Goal: Information Seeking & Learning: Learn about a topic

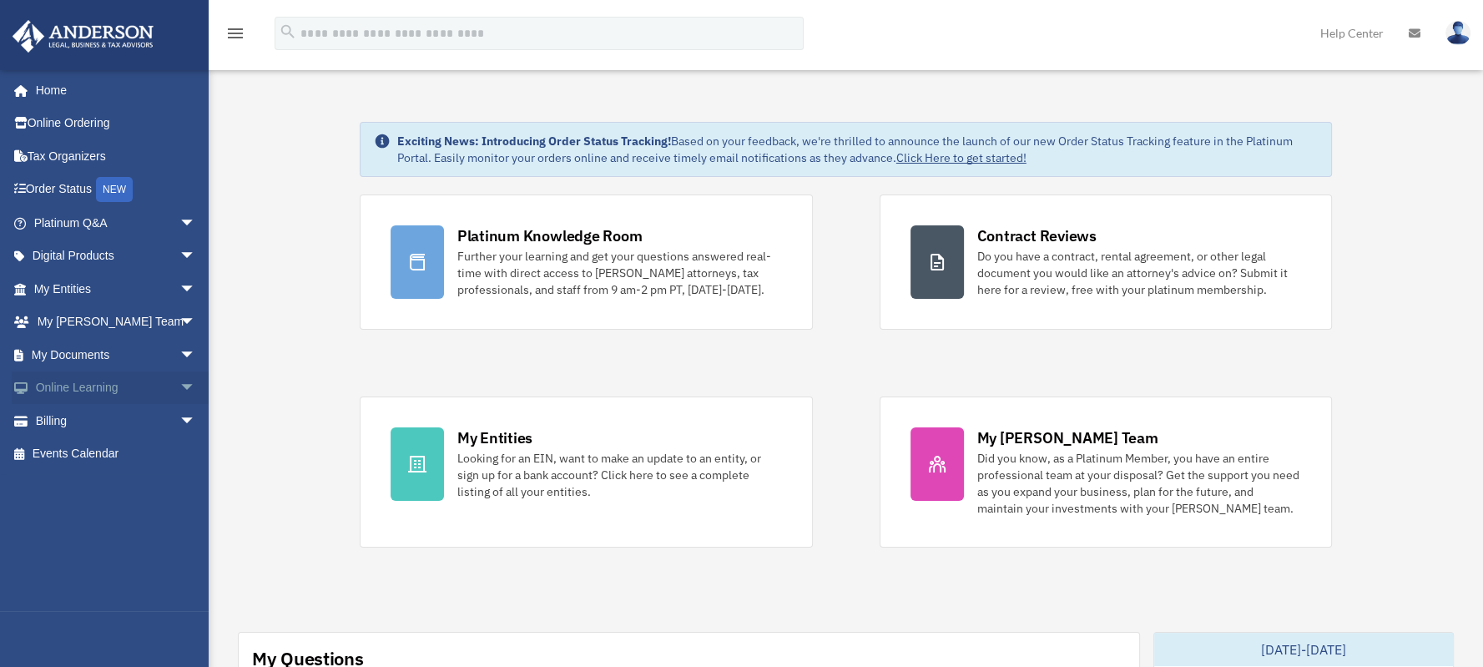
click at [120, 384] on link "Online Learning arrow_drop_down" at bounding box center [116, 387] width 209 height 33
click at [179, 391] on span "arrow_drop_down" at bounding box center [195, 388] width 33 height 34
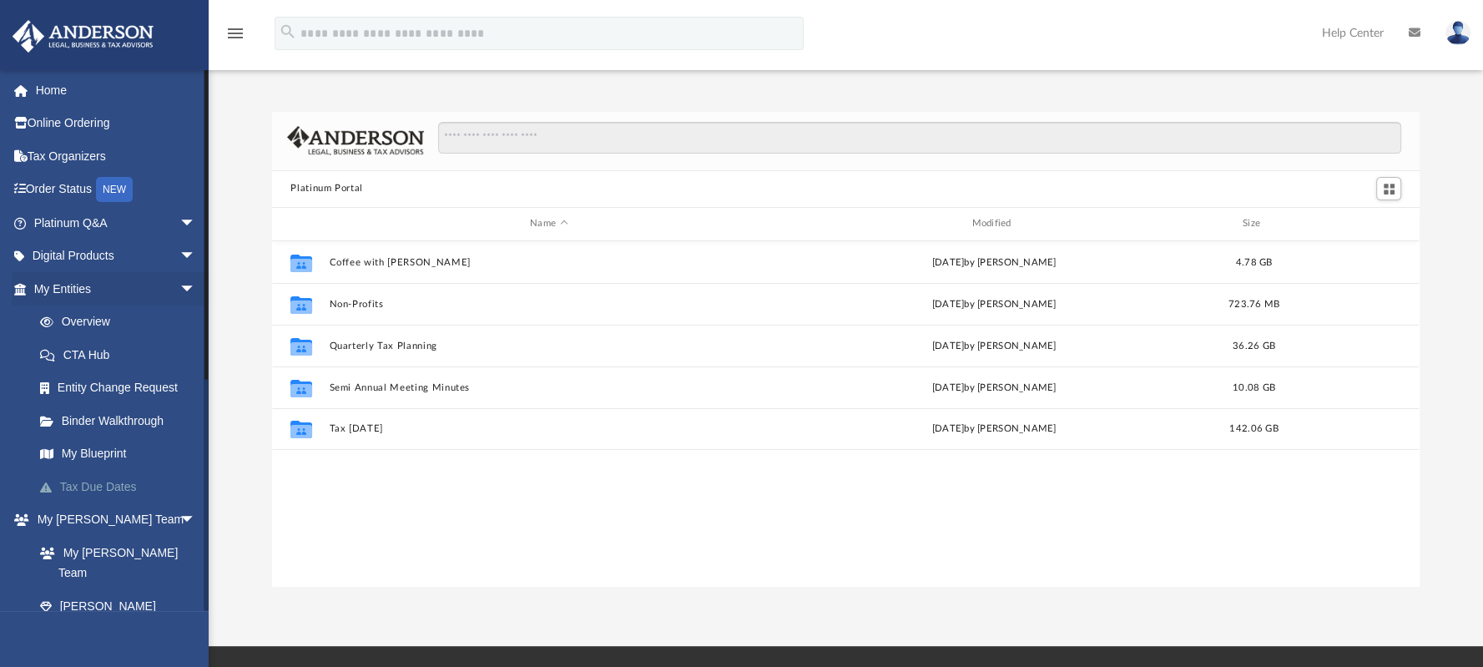
scroll to position [366, 1133]
click at [179, 244] on span "arrow_drop_down" at bounding box center [195, 256] width 33 height 34
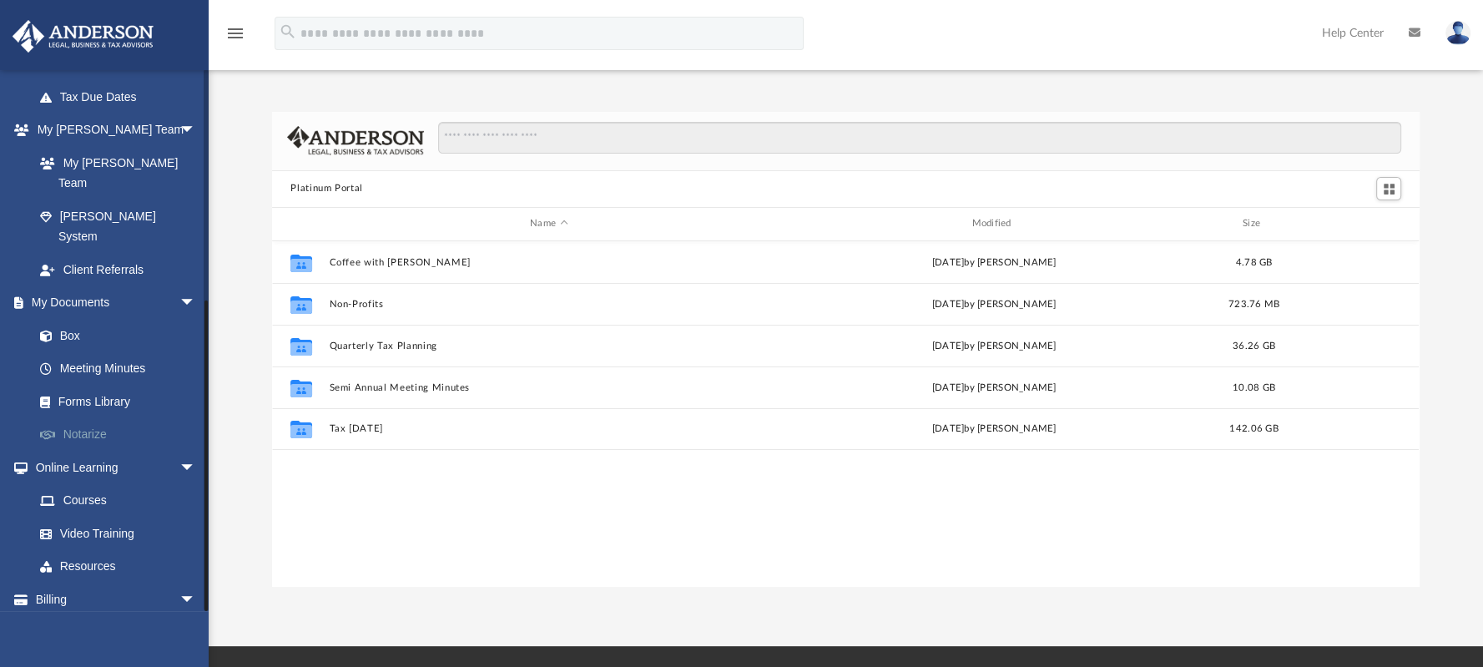
scroll to position [277, 0]
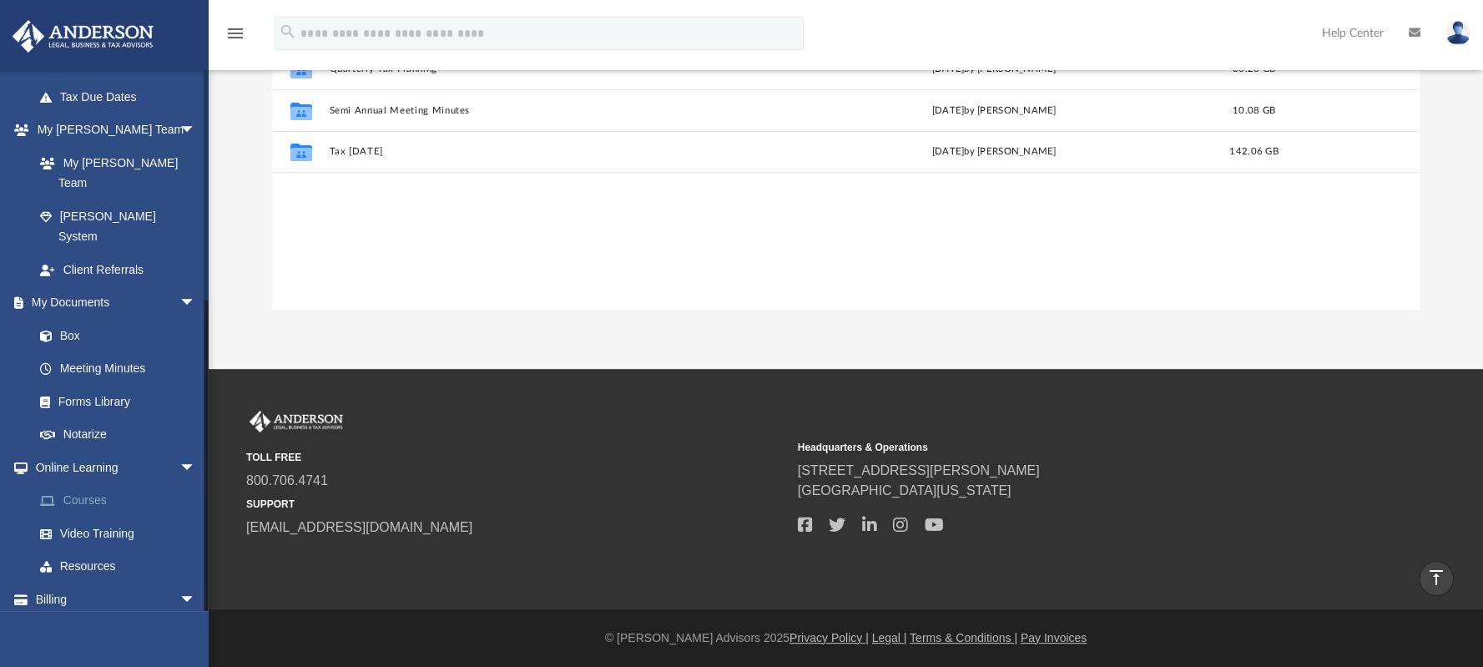
click at [109, 484] on link "Courses" at bounding box center [122, 500] width 198 height 33
click at [136, 550] on link "Resources" at bounding box center [122, 566] width 198 height 33
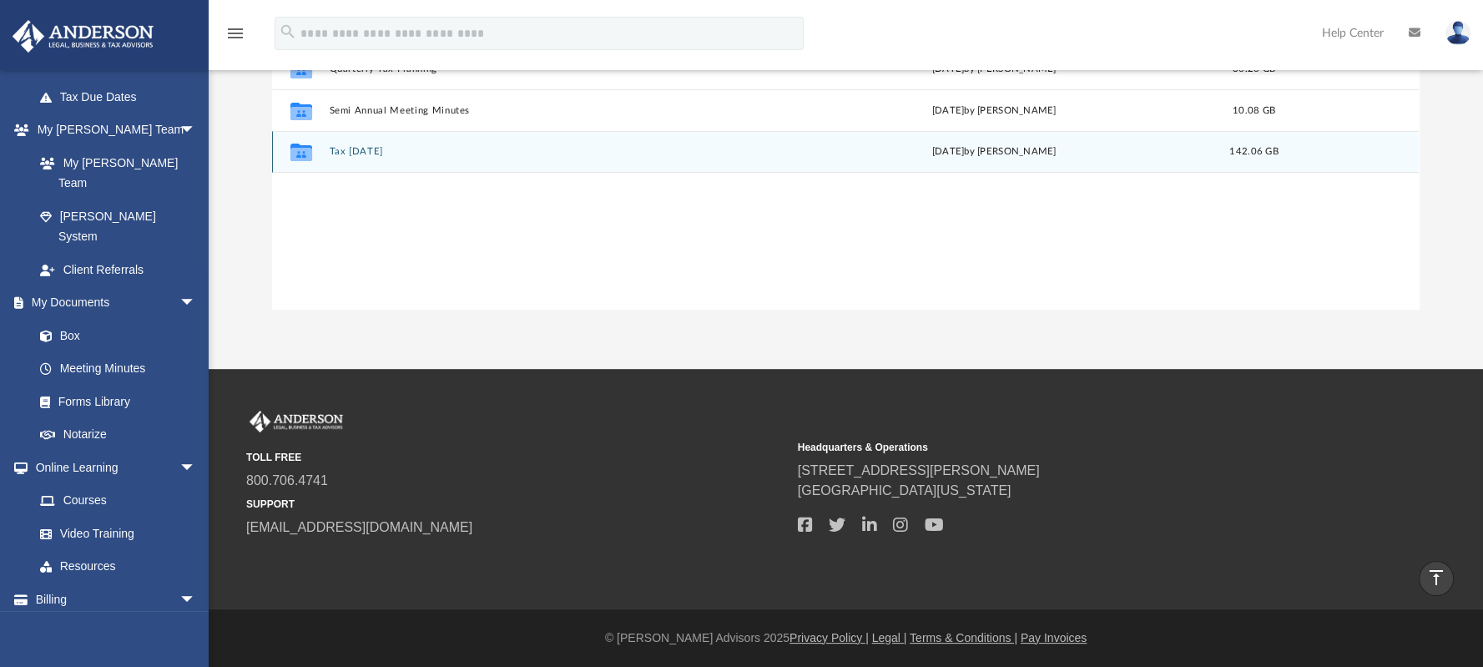
click at [380, 147] on button "Tax Tuesday" at bounding box center [549, 151] width 438 height 11
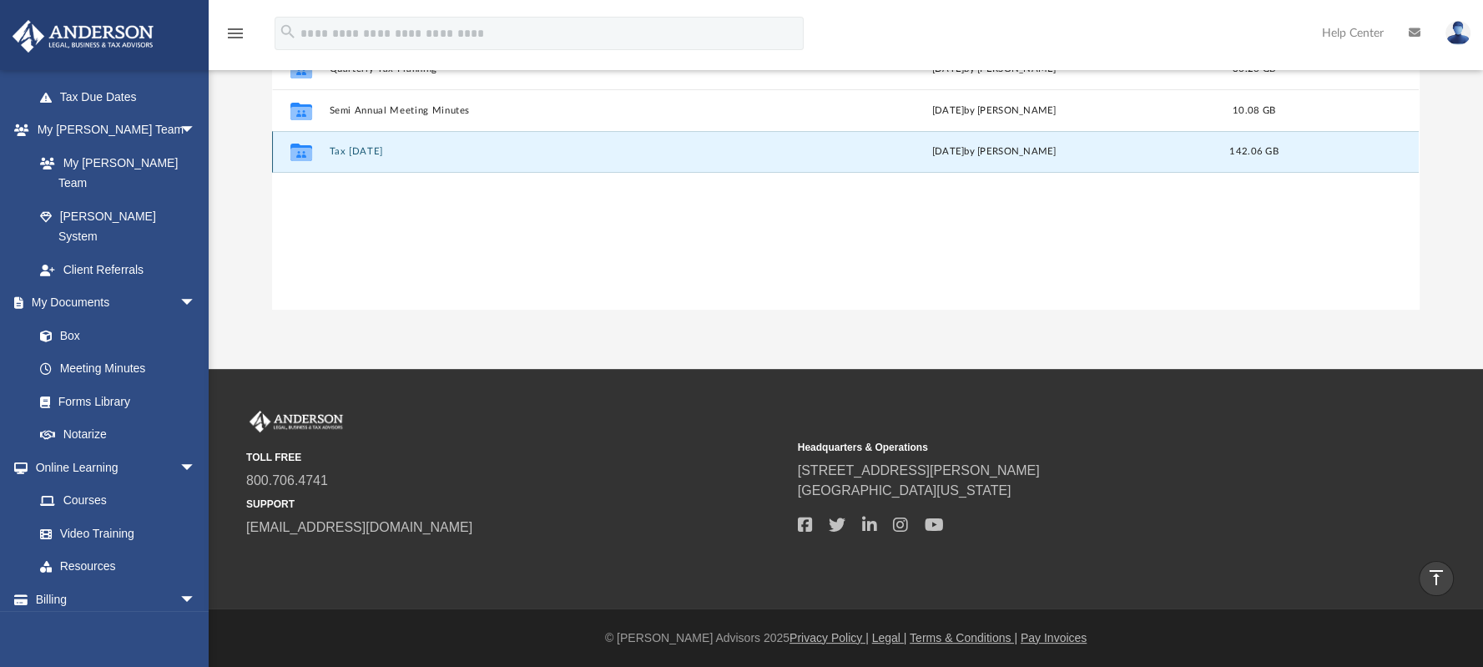
click at [380, 147] on button "Tax Tuesday" at bounding box center [549, 151] width 438 height 11
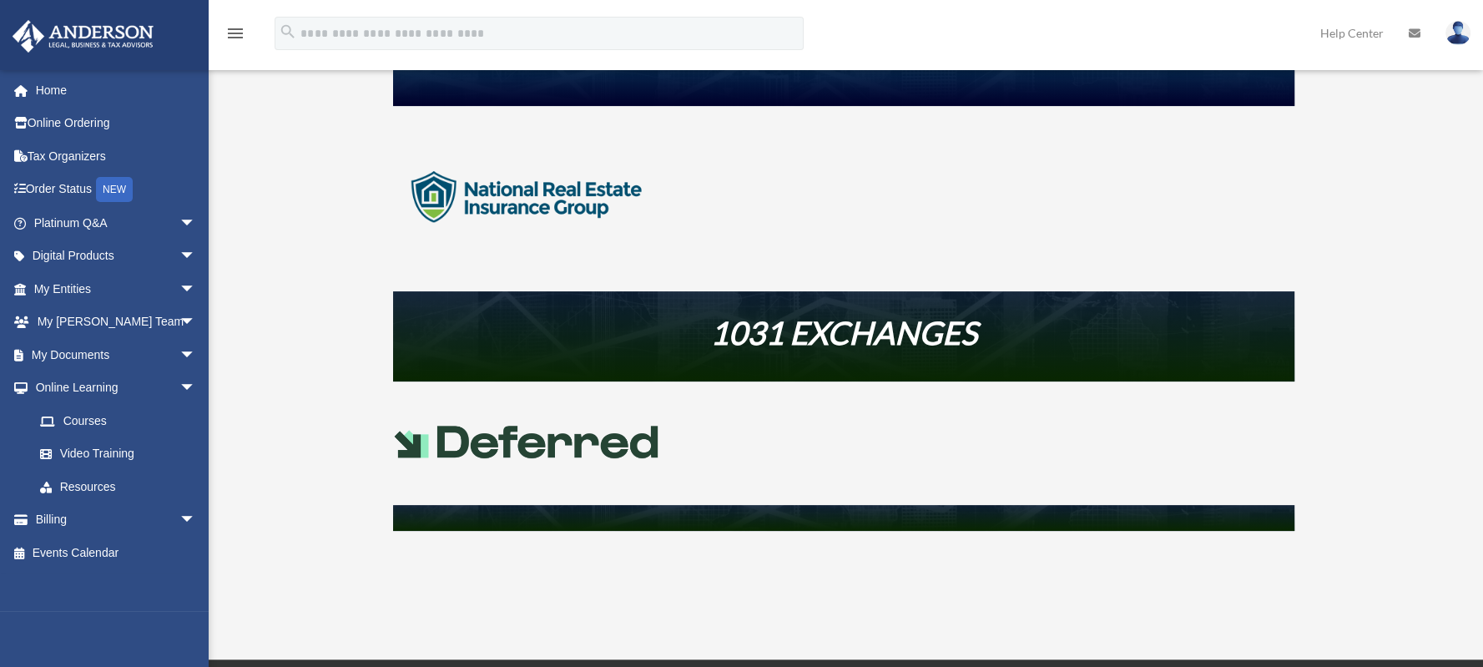
scroll to position [612, 0]
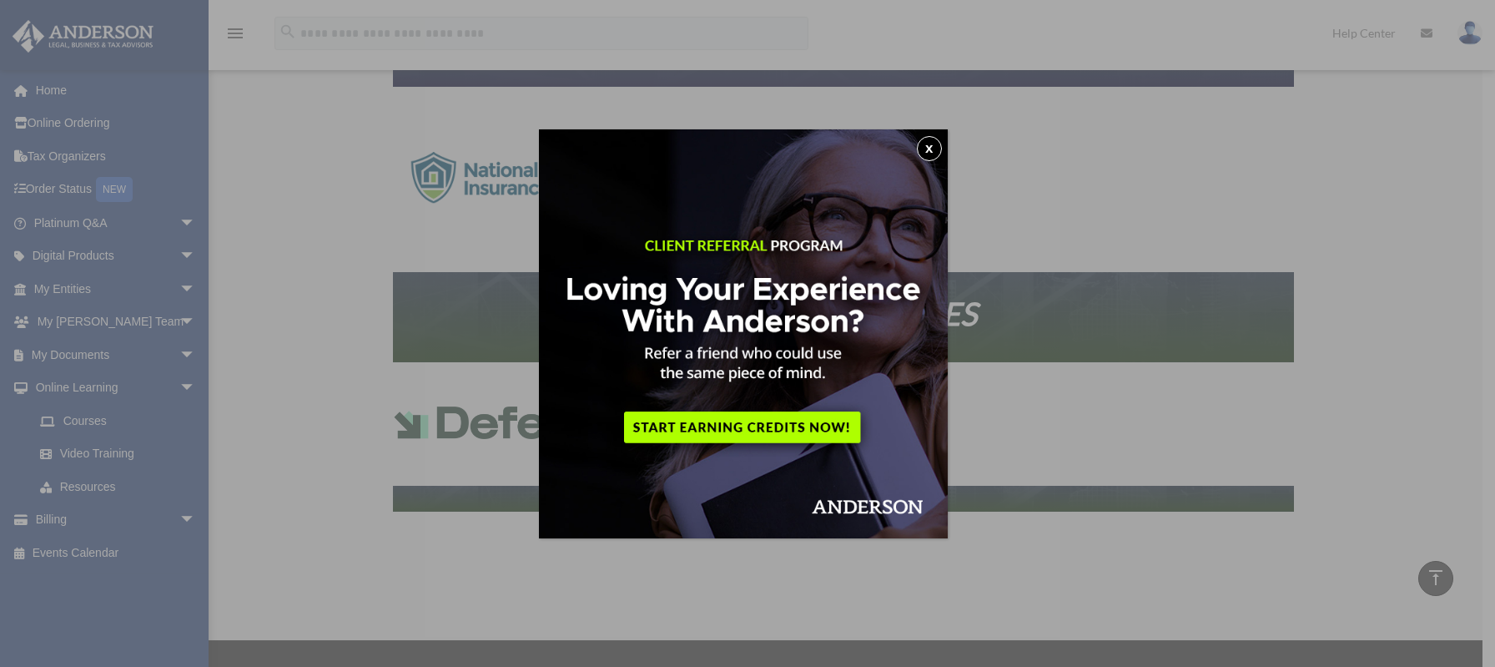
click at [929, 135] on img at bounding box center [743, 333] width 409 height 409
click at [937, 146] on button "x" at bounding box center [929, 148] width 25 height 25
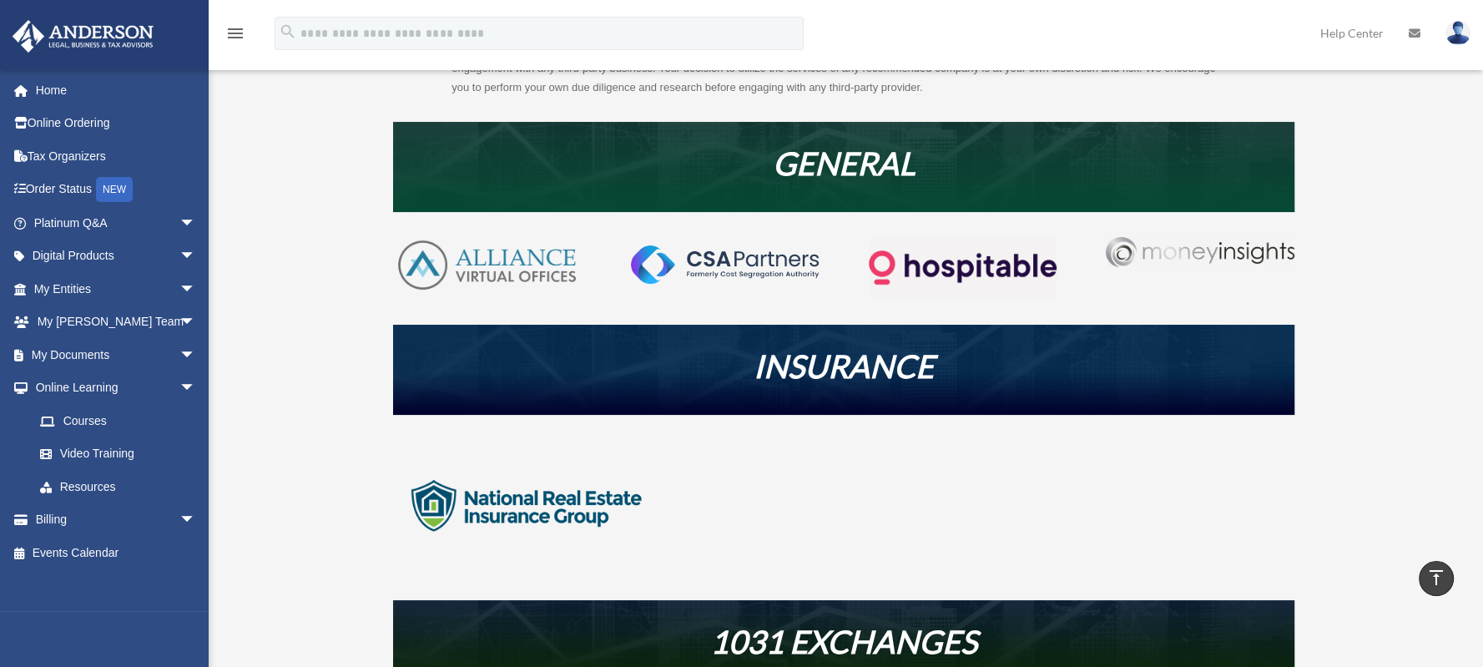
scroll to position [0, 0]
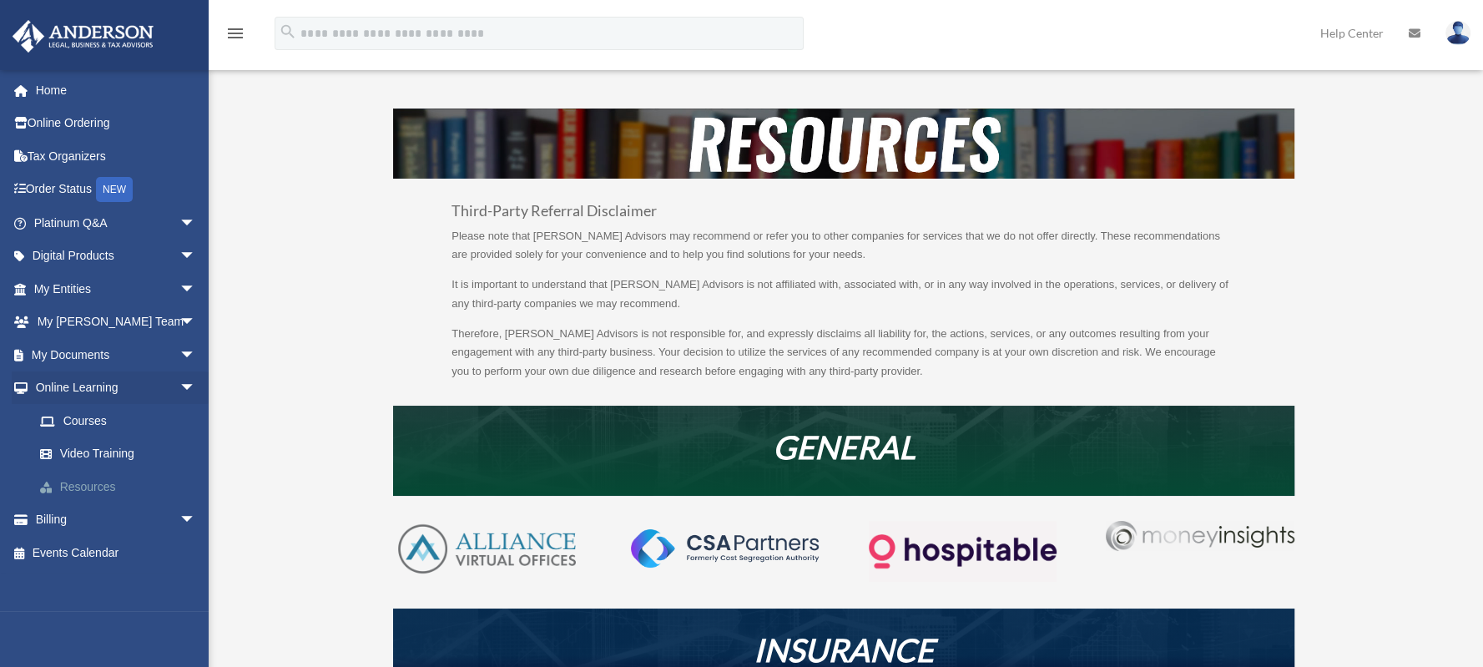
click at [119, 471] on link "Resources" at bounding box center [122, 486] width 198 height 33
click at [106, 444] on link "Video Training" at bounding box center [122, 453] width 198 height 33
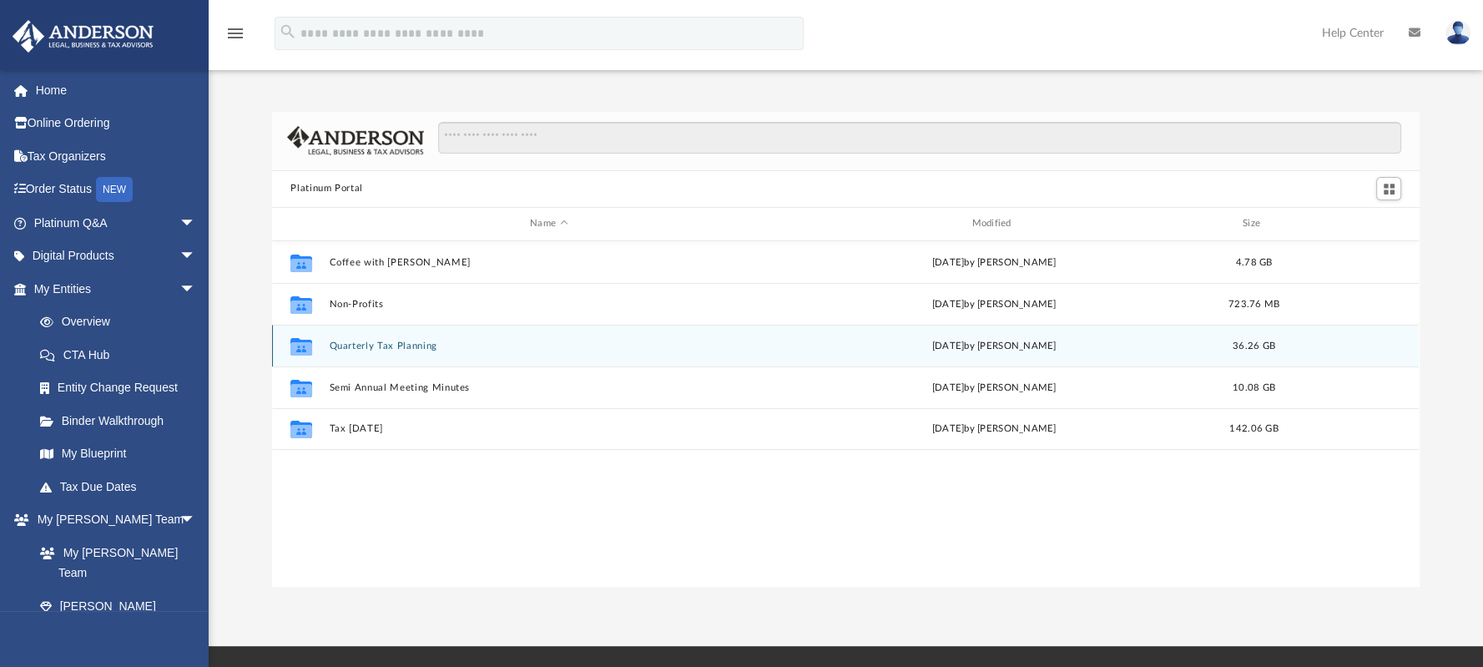
scroll to position [366, 1133]
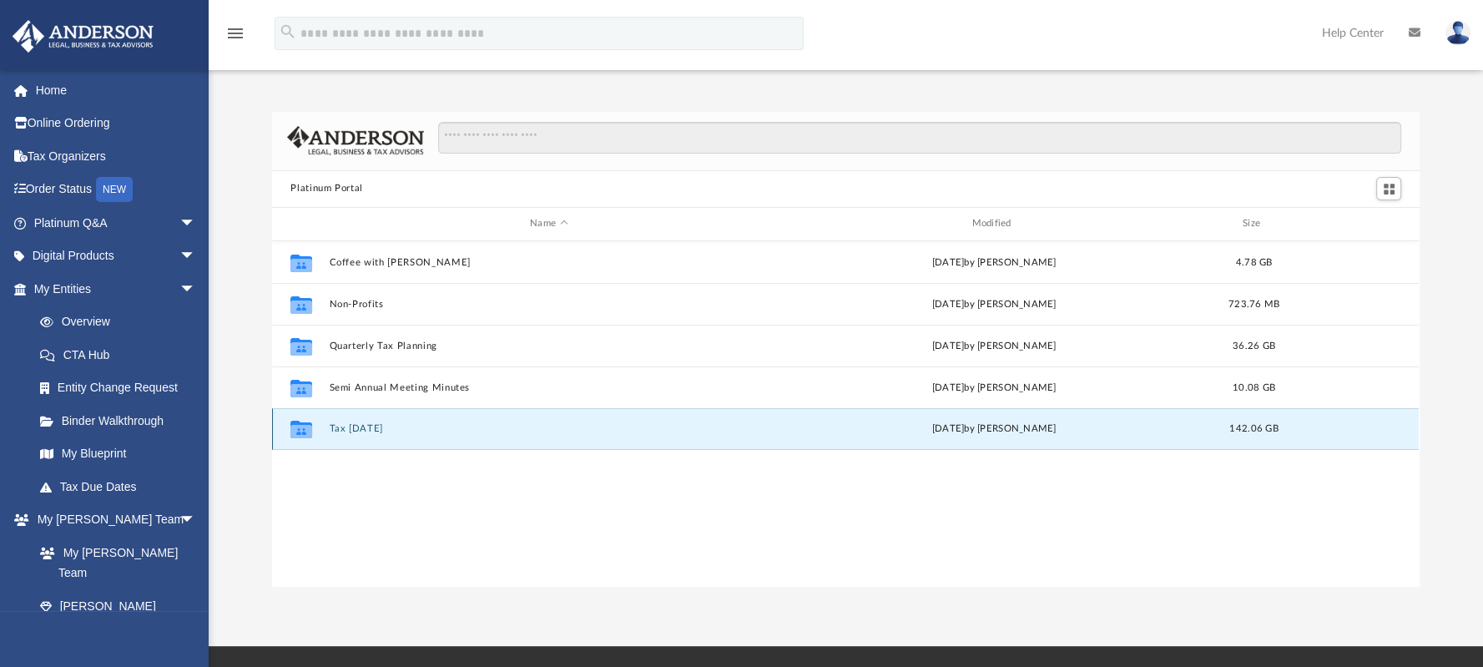
click at [382, 423] on button "Tax Tuesday" at bounding box center [549, 428] width 438 height 11
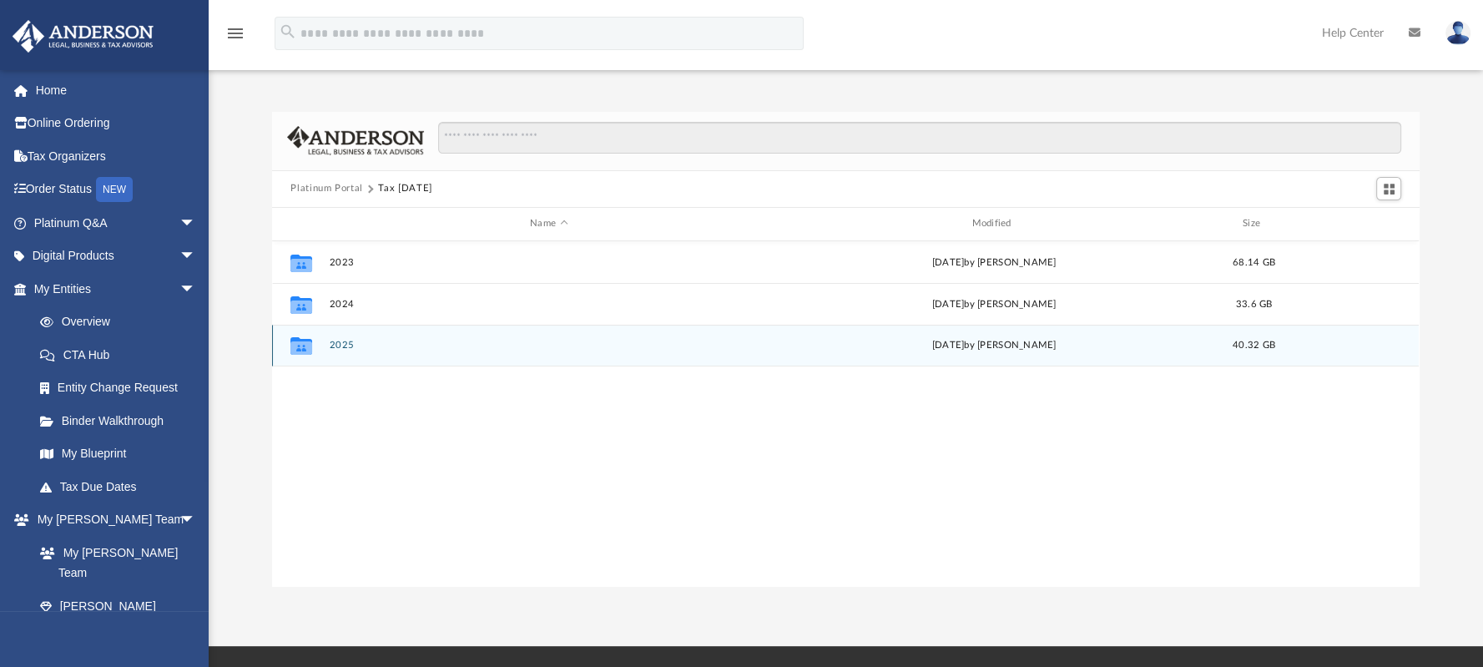
click at [348, 335] on div "Collaborated Folder 2025 yesterday by Zyan Treadwell 40.32 GB" at bounding box center [845, 346] width 1146 height 42
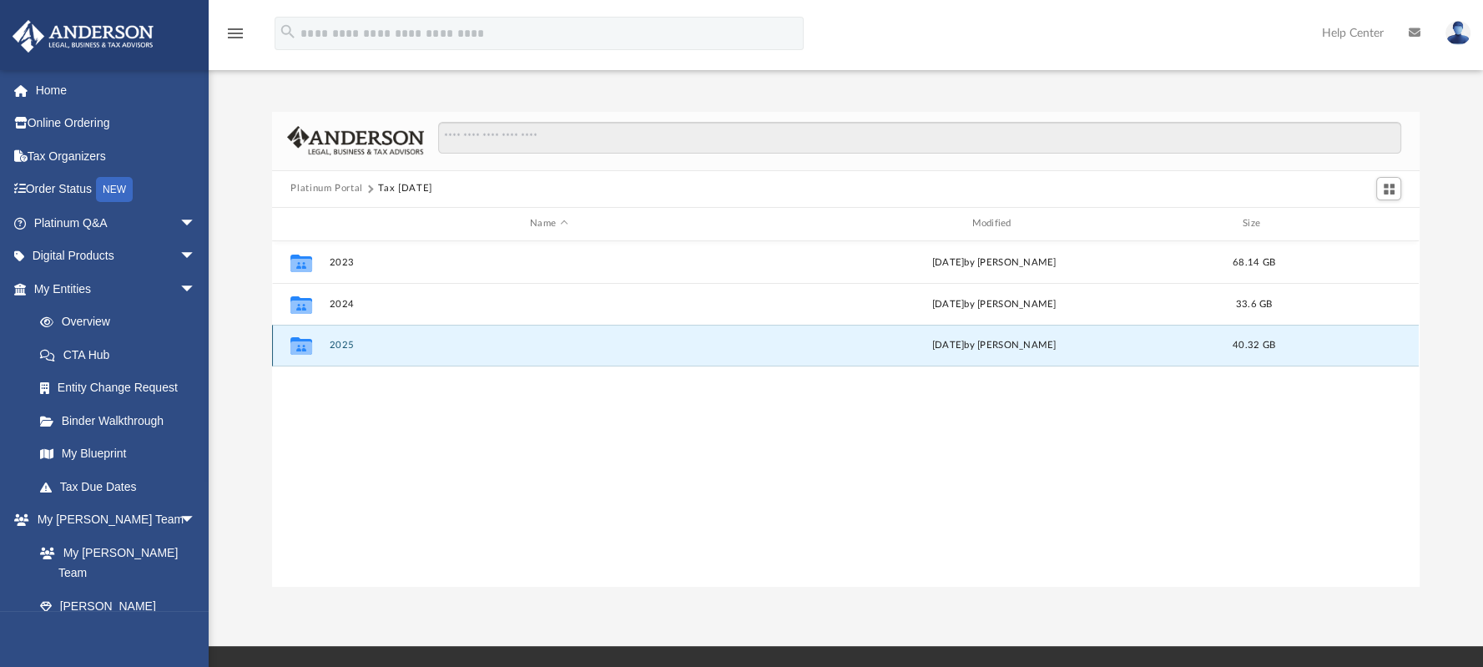
click at [357, 353] on div "Collaborated Folder 2025 yesterday by Zyan Treadwell 40.32 GB" at bounding box center [845, 346] width 1146 height 42
click at [346, 347] on button "2025" at bounding box center [549, 345] width 438 height 11
